Goal: Task Accomplishment & Management: Complete application form

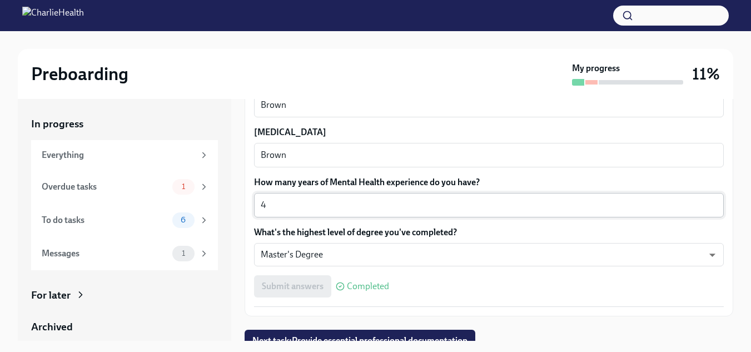
scroll to position [1062, 0]
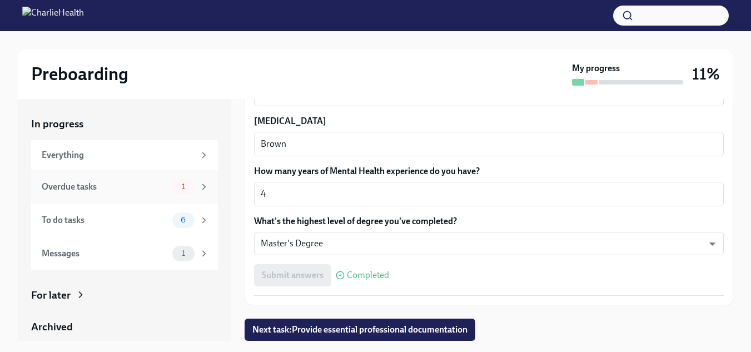
click at [155, 183] on div "Overdue tasks" at bounding box center [105, 187] width 126 height 12
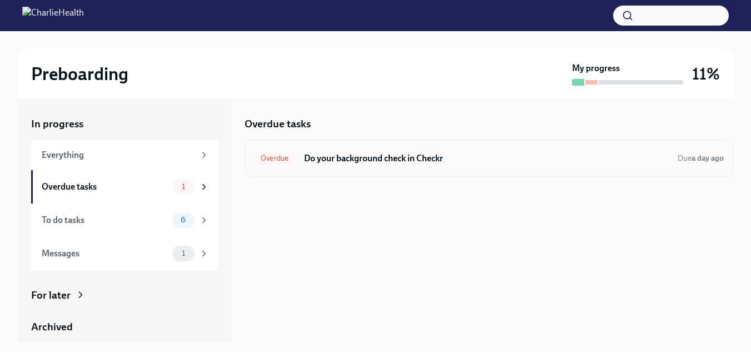
click at [365, 170] on div "Overdue Do your background check in Checkr Due a day ago" at bounding box center [489, 158] width 489 height 37
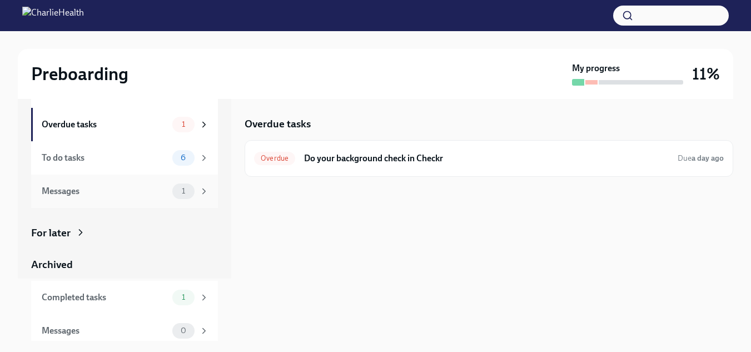
scroll to position [69, 0]
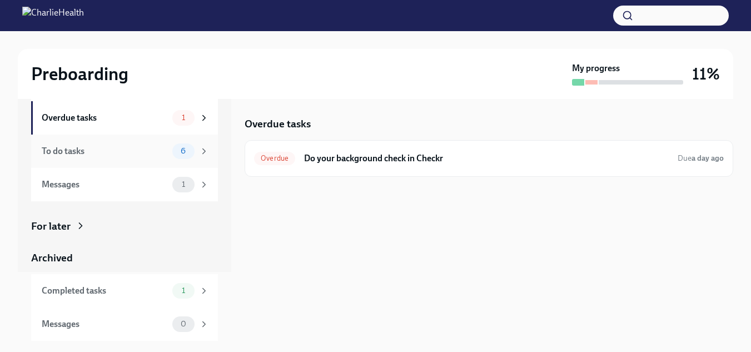
click at [116, 156] on div "To do tasks" at bounding box center [105, 151] width 126 height 12
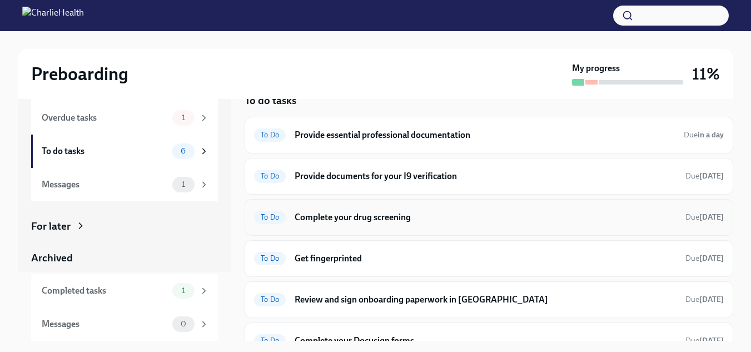
scroll to position [42, 0]
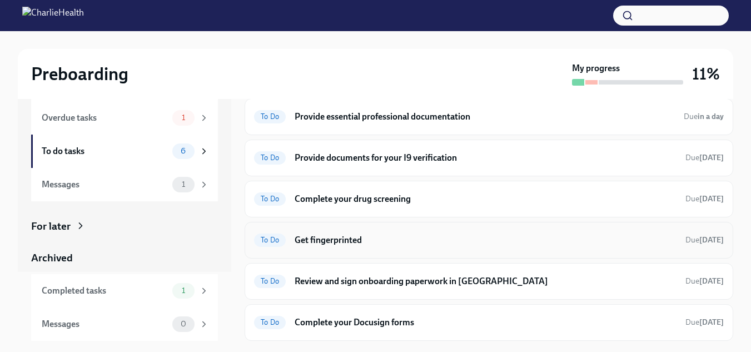
click at [358, 247] on div "To Do Get fingerprinted Due [DATE]" at bounding box center [489, 240] width 470 height 18
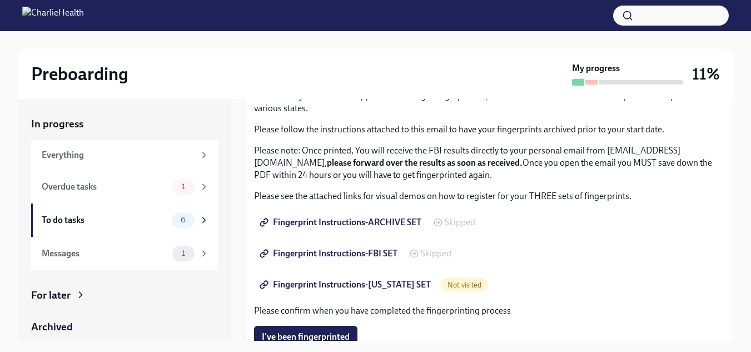
scroll to position [111, 0]
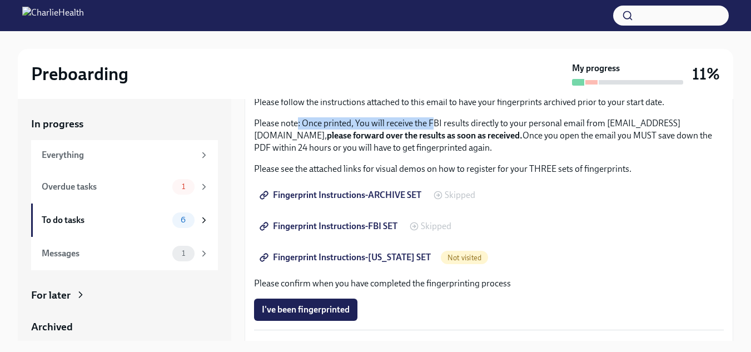
drag, startPoint x: 304, startPoint y: 121, endPoint x: 435, endPoint y: 123, distance: 131.3
click at [435, 123] on p "Please note: Once printed, You will receive the FBI results directly to your pe…" at bounding box center [489, 135] width 470 height 37
drag, startPoint x: 428, startPoint y: 133, endPoint x: 654, endPoint y: 132, distance: 225.3
click at [654, 132] on p "Please note: Once printed, You will receive the FBI results directly to your pe…" at bounding box center [489, 135] width 470 height 37
click at [268, 149] on p "Please note: Once printed, You will receive the FBI results directly to your pe…" at bounding box center [489, 135] width 470 height 37
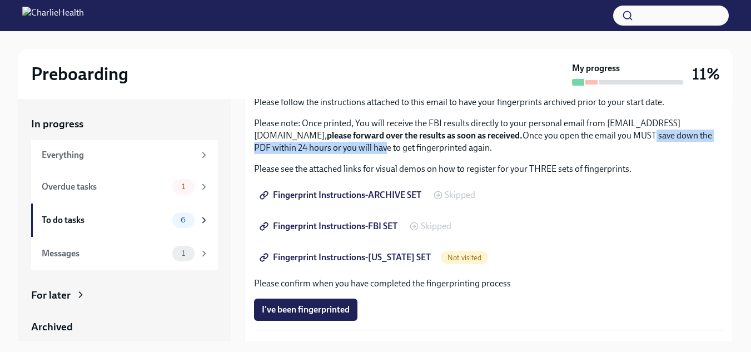
drag, startPoint x: 271, startPoint y: 149, endPoint x: 461, endPoint y: 147, distance: 190.2
click at [461, 147] on p "Please note: Once printed, You will receive the FBI results directly to your pe…" at bounding box center [489, 135] width 470 height 37
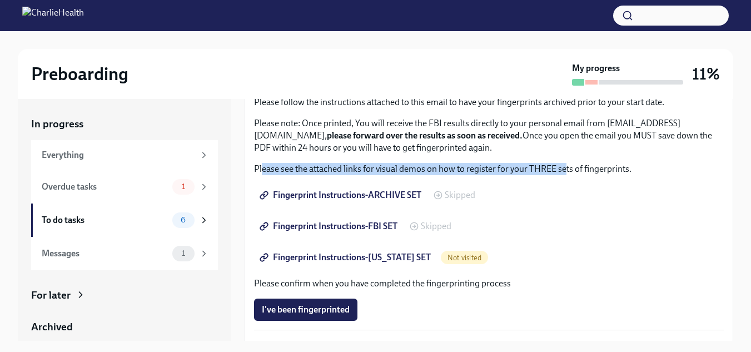
drag, startPoint x: 344, startPoint y: 168, endPoint x: 570, endPoint y: 170, distance: 226.4
click at [570, 170] on p "Please see the attached links for visual demos on how to register for your THRE…" at bounding box center [489, 169] width 470 height 12
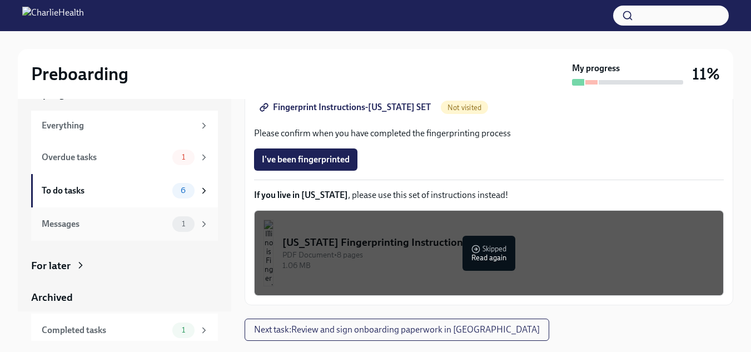
scroll to position [56, 0]
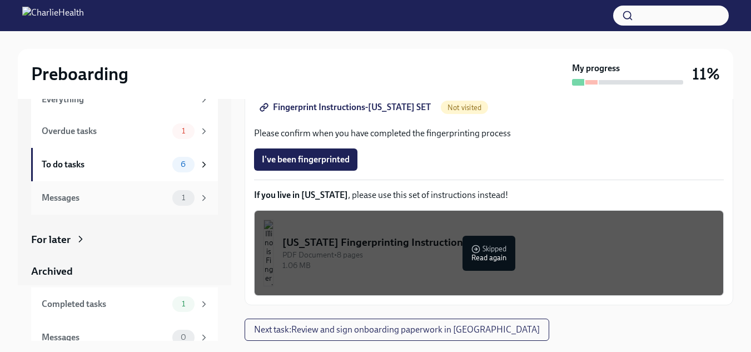
click at [135, 200] on div "Messages" at bounding box center [105, 198] width 126 height 12
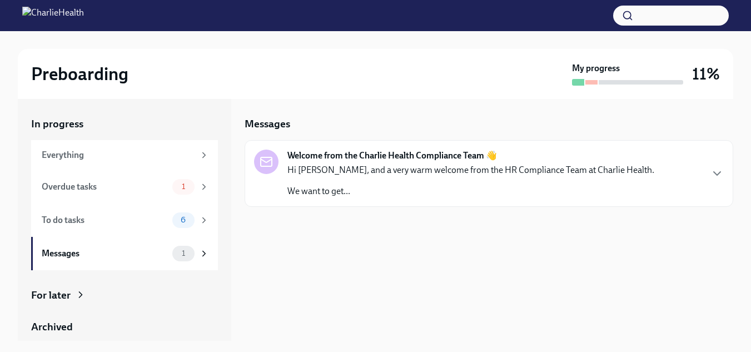
click at [368, 180] on div "Hi [PERSON_NAME], and a very warm welcome from the HR Compliance Team at Charli…" at bounding box center [471, 180] width 367 height 33
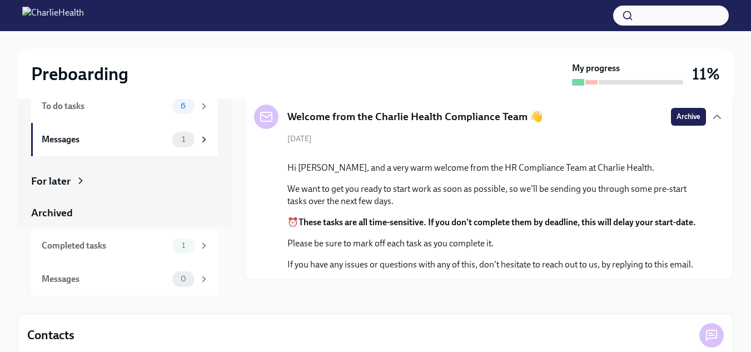
scroll to position [108, 0]
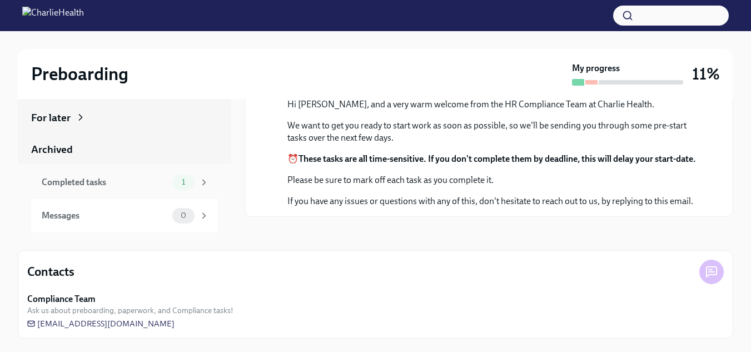
click at [100, 192] on div "Completed tasks 1" at bounding box center [124, 182] width 187 height 33
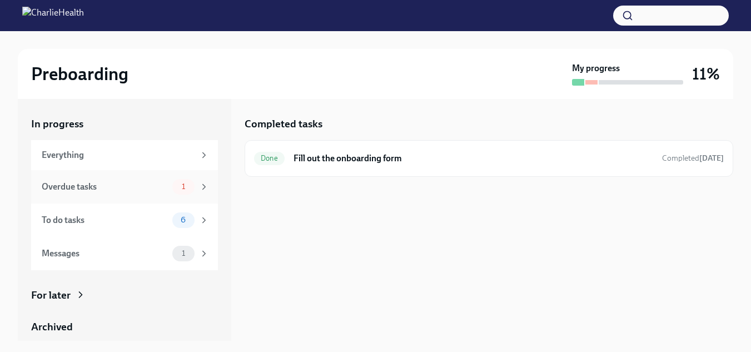
click at [112, 182] on div "Overdue tasks" at bounding box center [105, 187] width 126 height 12
click at [420, 154] on h6 "Do your background check in Checkr" at bounding box center [486, 158] width 365 height 12
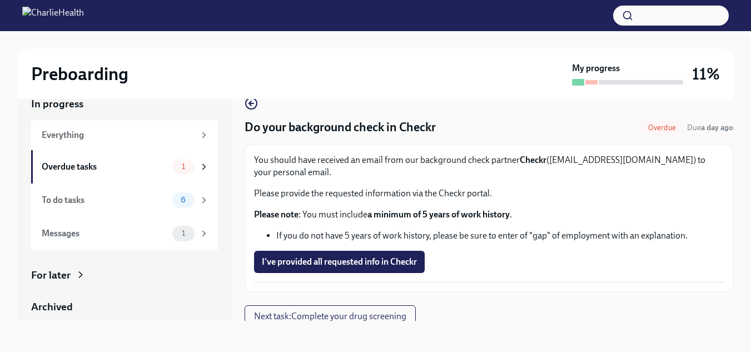
scroll to position [7, 0]
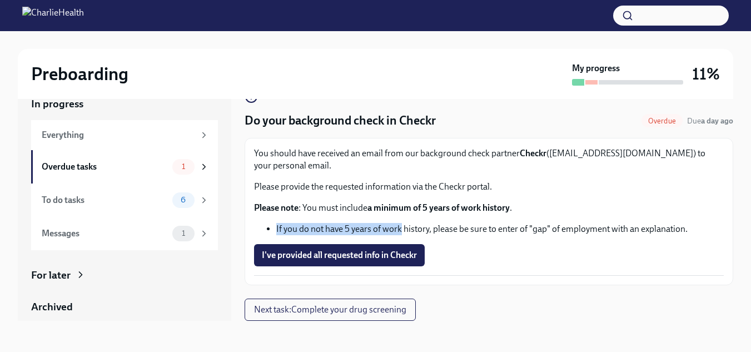
drag, startPoint x: 358, startPoint y: 230, endPoint x: 275, endPoint y: 230, distance: 82.9
click at [275, 230] on ul "If you do not have 5 years of work history, please be sure to enter of "gap" of…" at bounding box center [489, 229] width 470 height 12
click at [277, 229] on li "If you do not have 5 years of work history, please be sure to enter of "gap" of…" at bounding box center [500, 229] width 448 height 12
click at [323, 259] on span "I've provided all requested info in Checkr" at bounding box center [339, 255] width 155 height 11
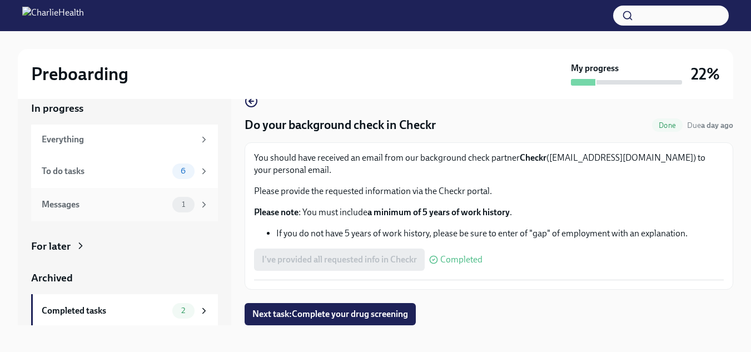
scroll to position [20, 0]
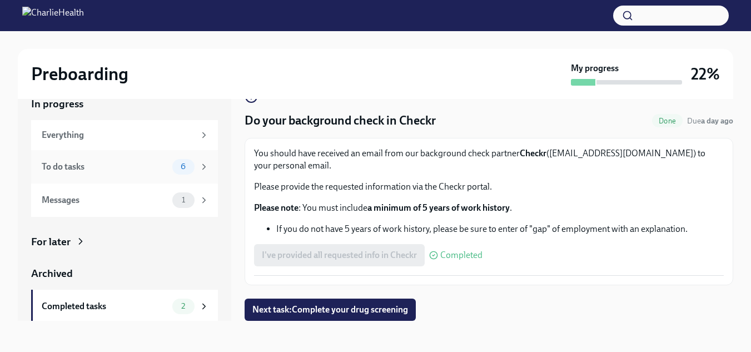
click at [106, 164] on div "To do tasks" at bounding box center [105, 167] width 126 height 12
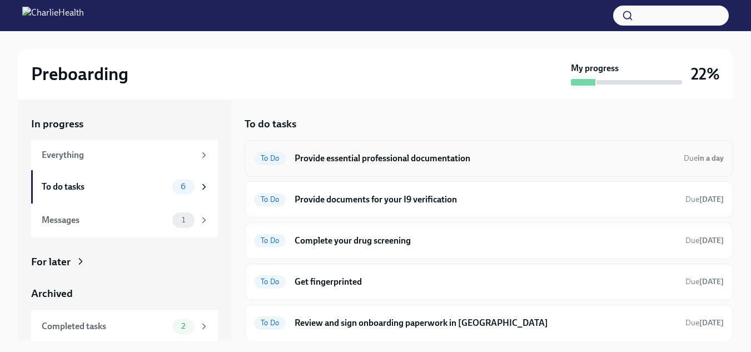
click at [395, 156] on h6 "Provide essential professional documentation" at bounding box center [485, 158] width 380 height 12
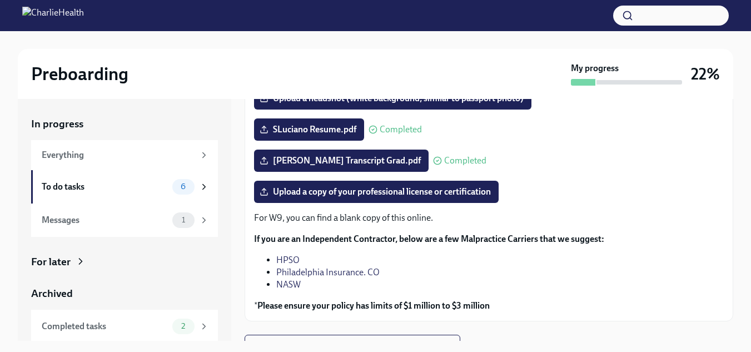
scroll to position [157, 0]
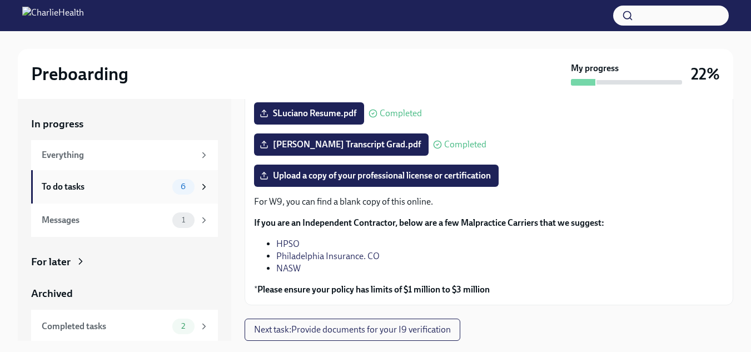
click at [134, 182] on div "To do tasks" at bounding box center [105, 187] width 126 height 12
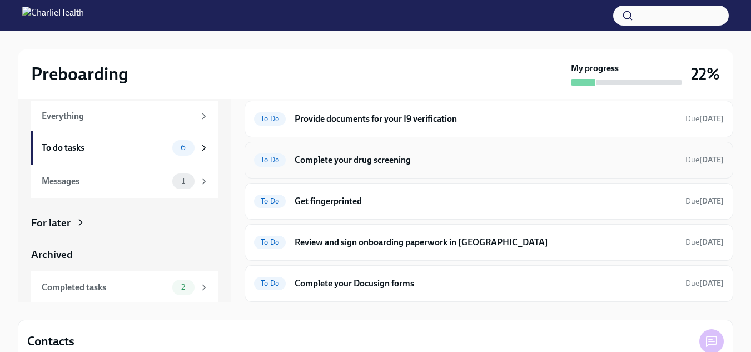
scroll to position [56, 0]
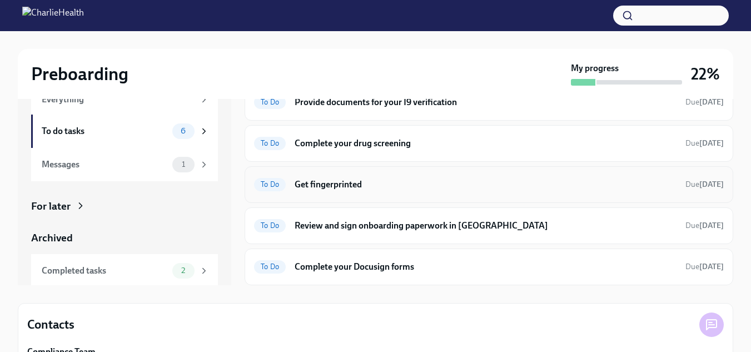
click at [360, 187] on h6 "Get fingerprinted" at bounding box center [486, 185] width 382 height 12
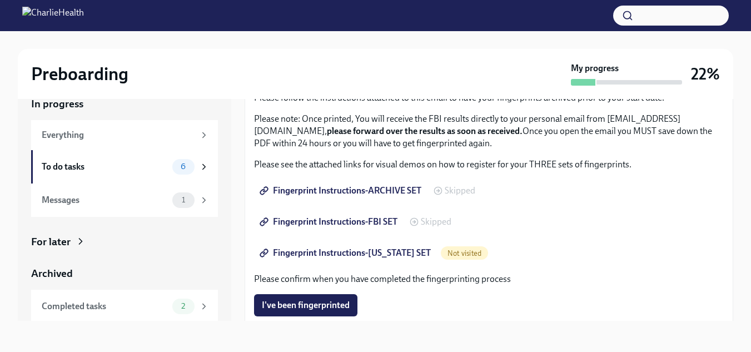
scroll to position [111, 0]
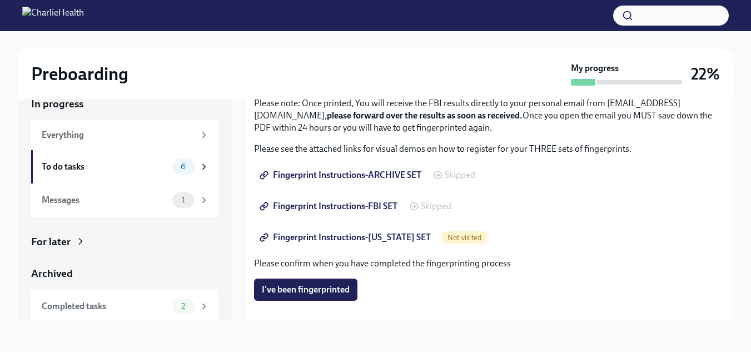
click at [379, 174] on span "Fingerprint Instructions-ARCHIVE SET" at bounding box center [342, 175] width 160 height 11
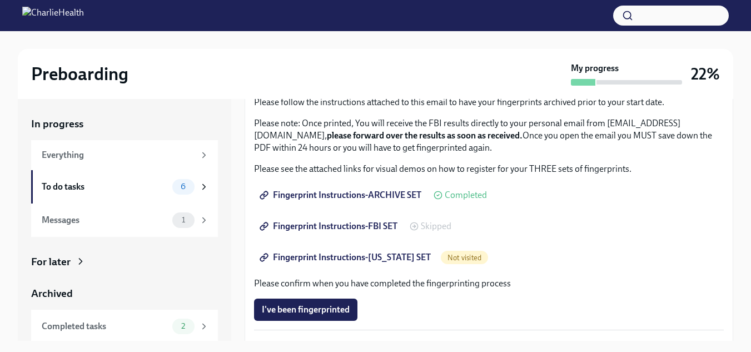
click at [352, 226] on span "Fingerprint Instructions-FBI SET" at bounding box center [330, 226] width 136 height 11
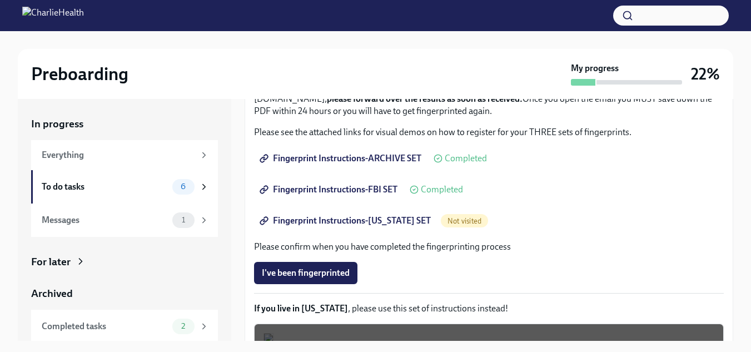
scroll to position [167, 0]
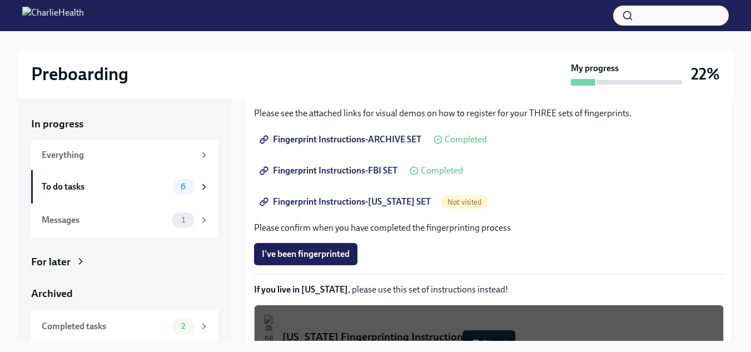
click at [386, 204] on span "Fingerprint Instructions-[US_STATE] SET" at bounding box center [346, 201] width 169 height 11
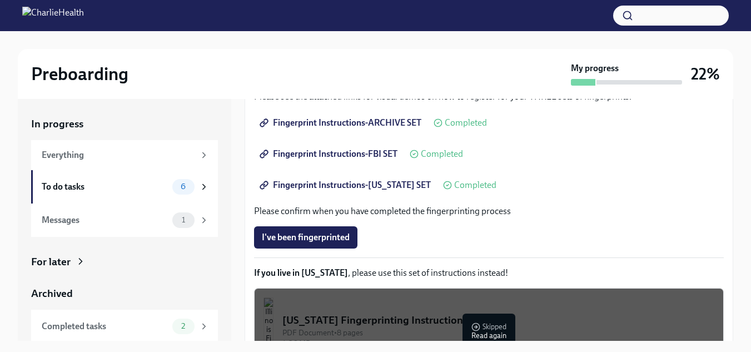
scroll to position [0, 0]
